Goal: Information Seeking & Learning: Find specific fact

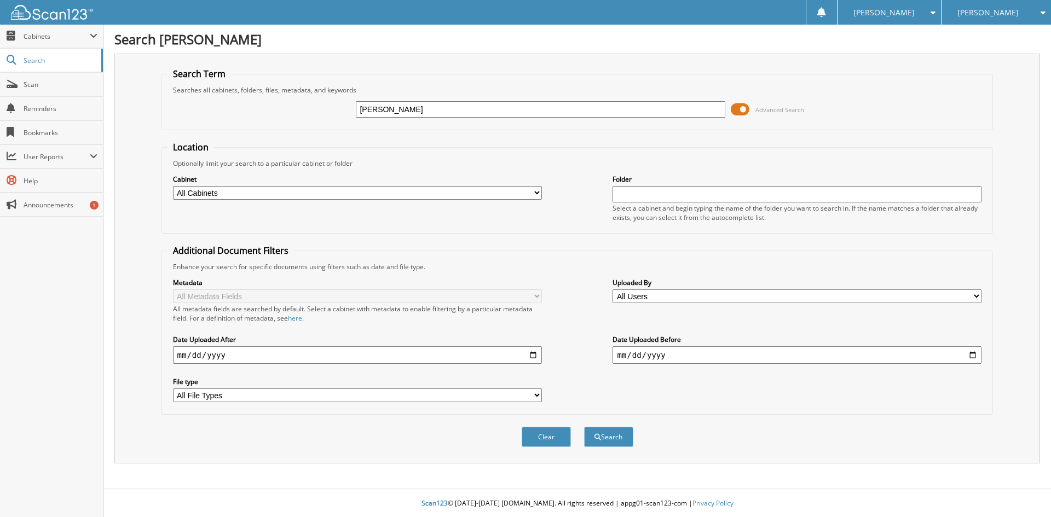
type input "[PERSON_NAME]"
click at [584, 427] on button "Search" at bounding box center [608, 437] width 49 height 20
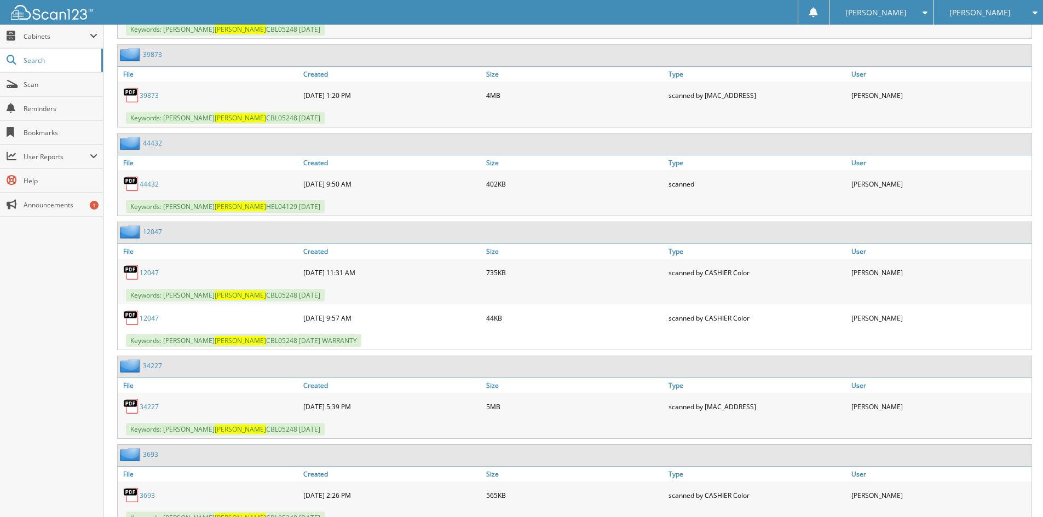
scroll to position [1149, 0]
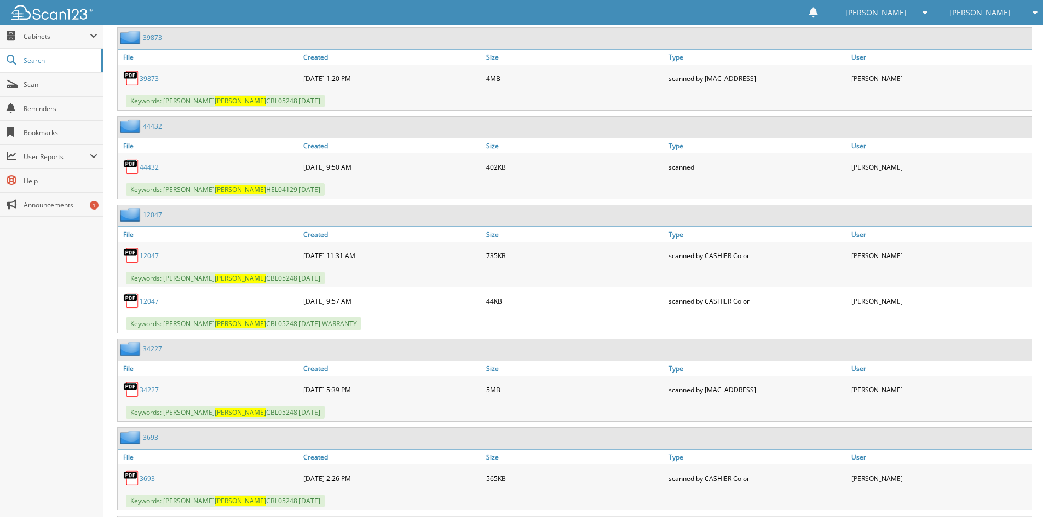
click at [143, 166] on link "44432" at bounding box center [149, 167] width 19 height 9
click at [144, 165] on link "44432" at bounding box center [149, 167] width 19 height 9
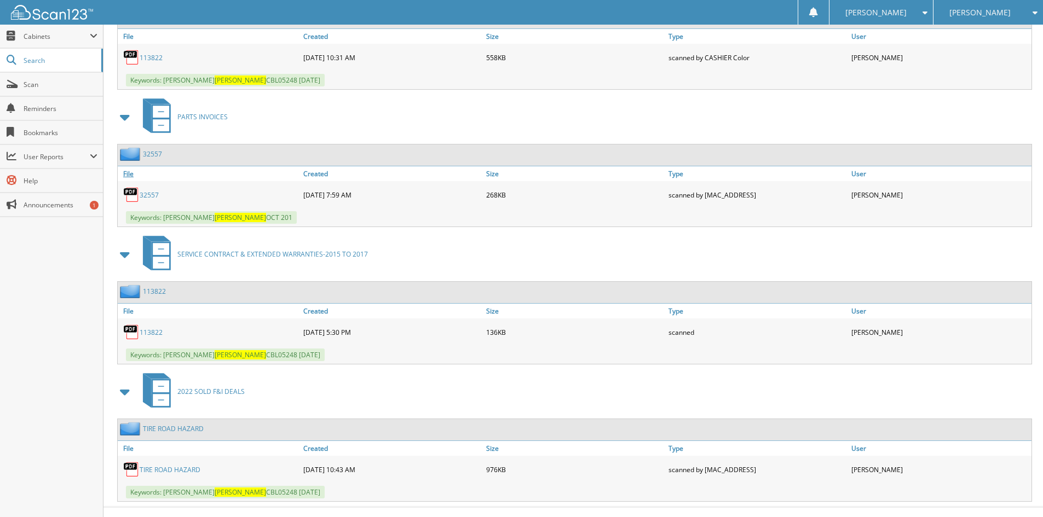
scroll to position [5676, 0]
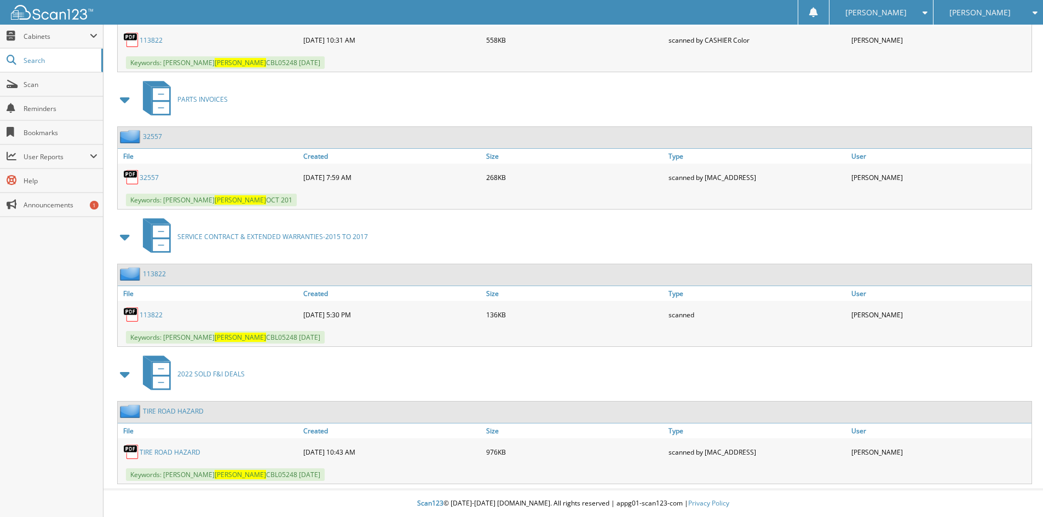
click at [178, 448] on link "TIRE ROAD HAZARD" at bounding box center [170, 452] width 61 height 9
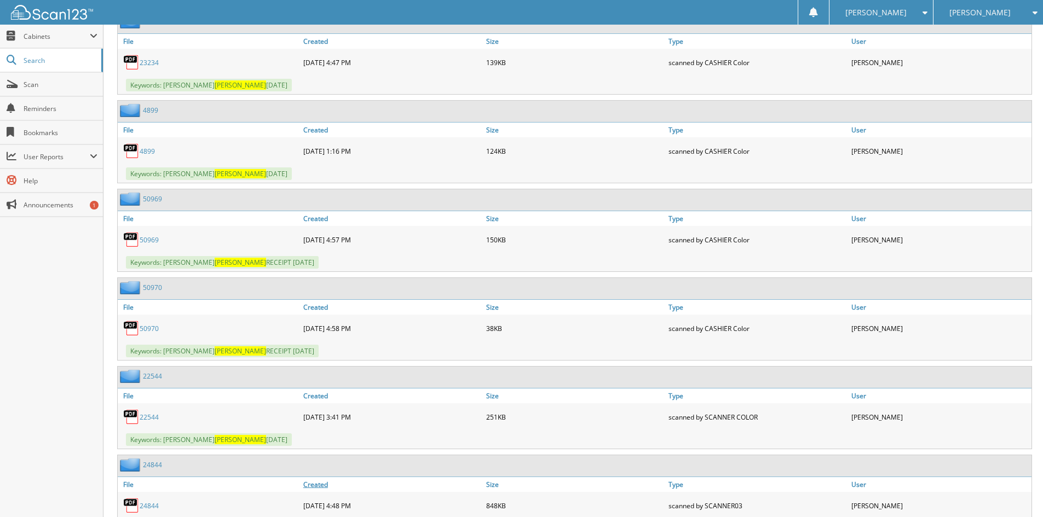
scroll to position [4363, 0]
